Goal: Answer question/provide support: Share knowledge or assist other users

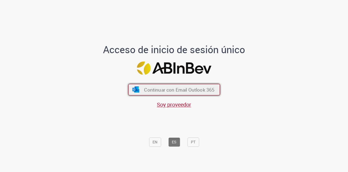
click at [190, 86] on span "Continuar con Email Outlook 365" at bounding box center [179, 89] width 70 height 6
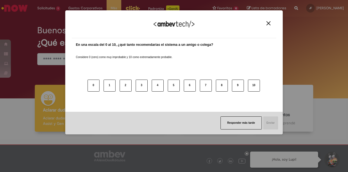
click at [270, 24] on img "Close" at bounding box center [269, 23] width 4 height 4
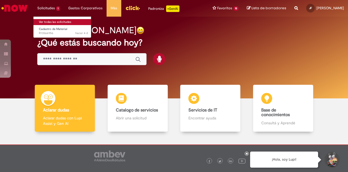
click at [48, 23] on link "Ver todas las solicitudes" at bounding box center [63, 22] width 60 height 6
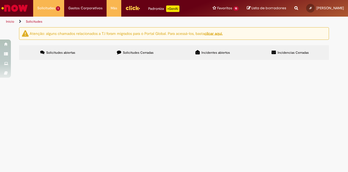
click at [0, 0] on span "R13566956" at bounding box center [0, 0] width 0 height 0
click at [0, 0] on td "R13566956" at bounding box center [0, 0] width 0 height 0
click at [0, 0] on span "R13566956" at bounding box center [0, 0] width 0 height 0
click at [0, 0] on span "Usuario Pendiente" at bounding box center [0, 0] width 0 height 0
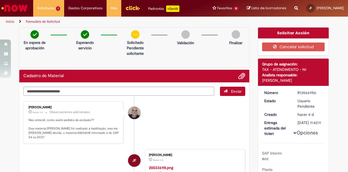
scroll to position [82, 0]
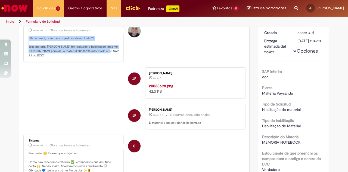
drag, startPoint x: 105, startPoint y: 49, endPoint x: 22, endPoint y: 34, distance: 84.9
click at [23, 34] on div "Leonardo Manoel De Souza hacer 3 d hacer 3 días Observaciones adicionales Não e…" at bounding box center [73, 41] width 100 height 42
copy p "Não entendi, como assim pedidos de exclusão?? Esse material já foi realizado a …"
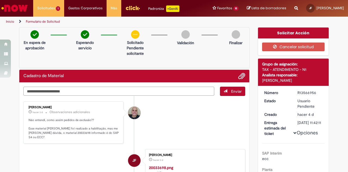
click at [104, 91] on textarea "Escriba aquí su mensaje…" at bounding box center [118, 91] width 191 height 9
type textarea "*******"
click at [231, 89] on span "Enviar" at bounding box center [236, 91] width 11 height 5
